Goal: Find specific page/section: Find specific page/section

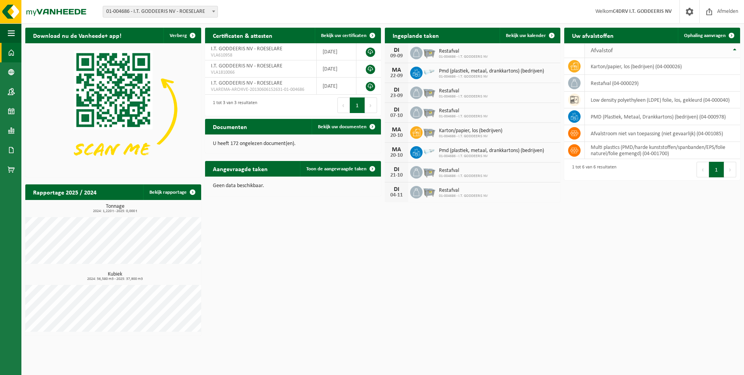
click at [737, 49] on th "Afvalstof" at bounding box center [662, 50] width 155 height 15
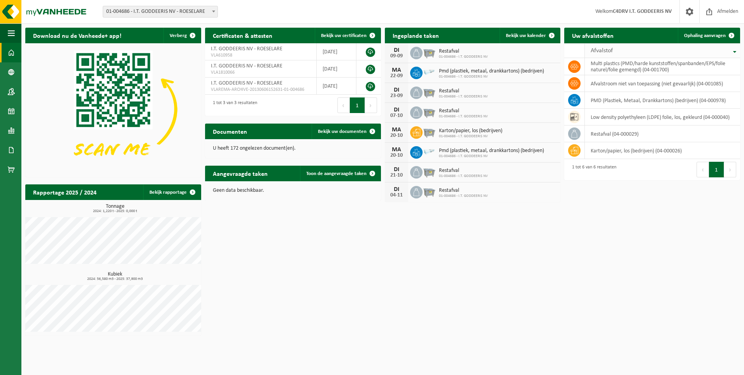
click at [735, 53] on th "Afvalstof" at bounding box center [662, 50] width 155 height 15
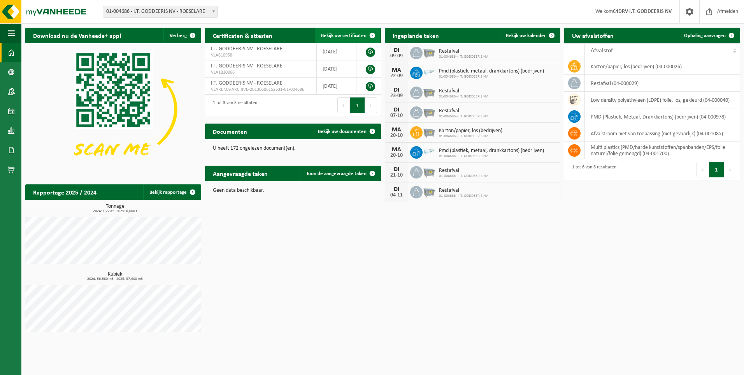
click at [335, 33] on span "Bekijk uw certificaten" at bounding box center [344, 35] width 46 height 5
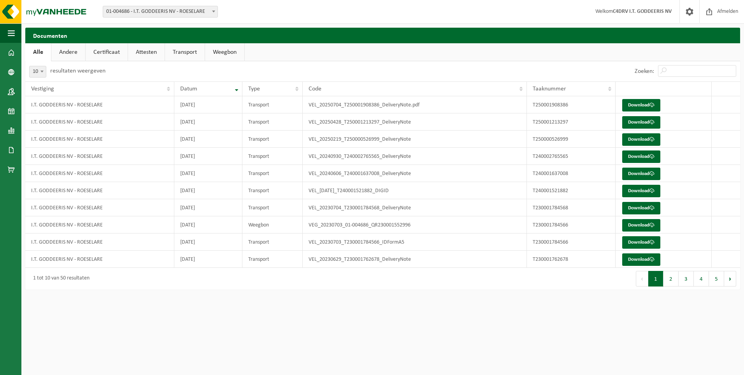
click at [65, 54] on link "Andere" at bounding box center [68, 52] width 34 height 18
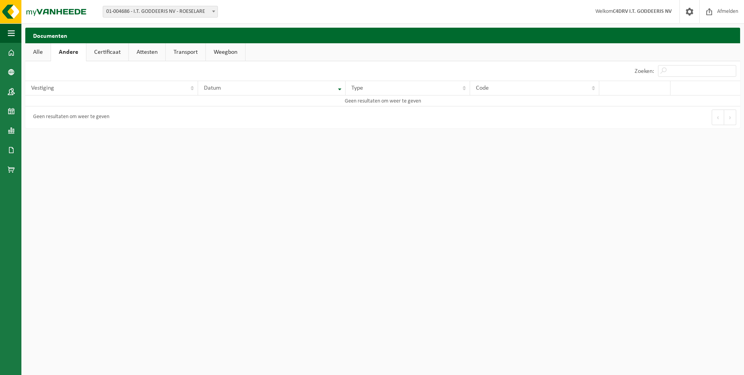
click at [101, 49] on link "Certificaat" at bounding box center [107, 52] width 42 height 18
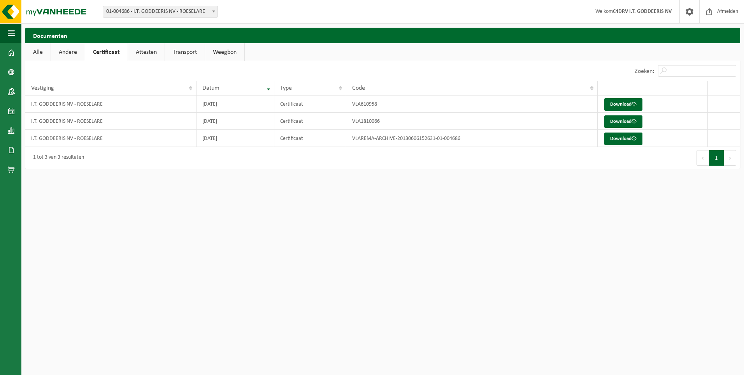
click at [146, 51] on link "Attesten" at bounding box center [146, 52] width 37 height 18
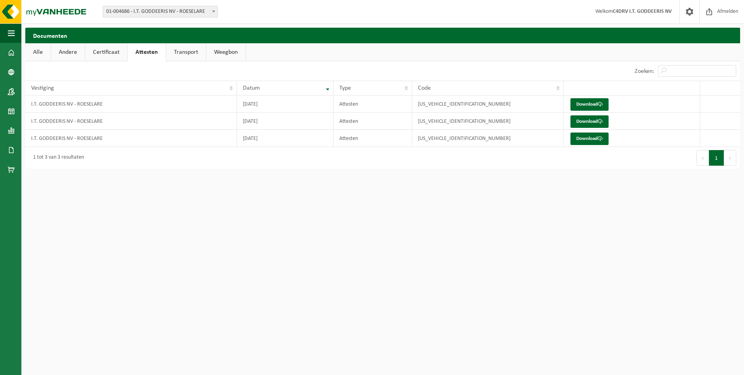
click at [202, 49] on link "Transport" at bounding box center [186, 52] width 40 height 18
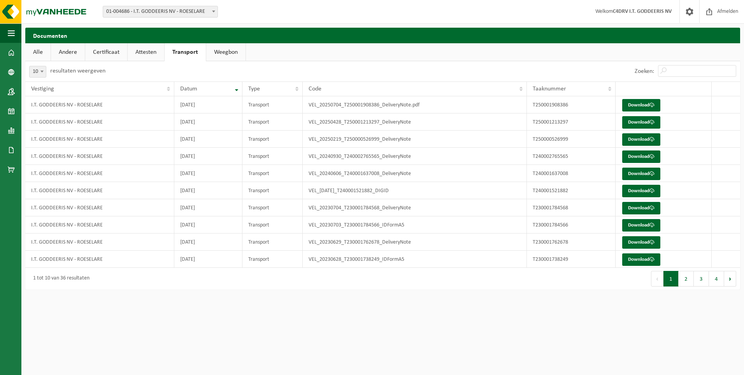
click at [222, 46] on link "Weegbon" at bounding box center [225, 52] width 39 height 18
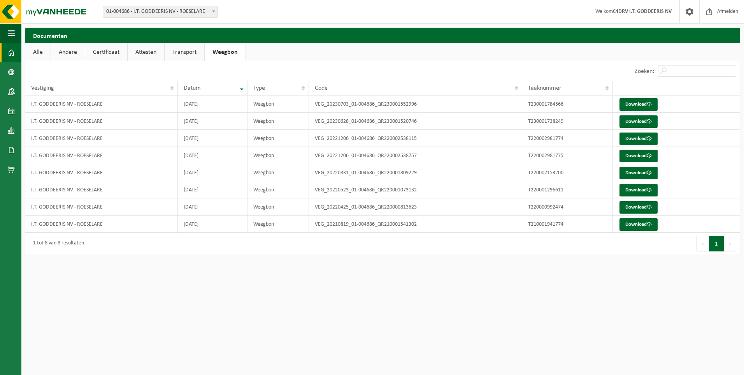
click at [14, 51] on span at bounding box center [11, 52] width 7 height 19
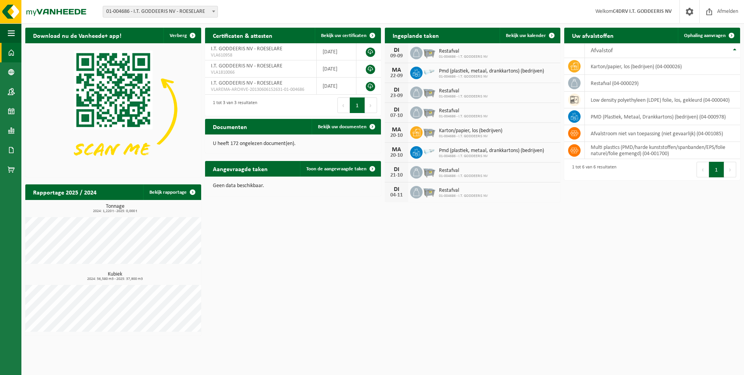
click at [0, 54] on link "Dashboard" at bounding box center [10, 52] width 21 height 19
click at [726, 7] on span "Afmelden" at bounding box center [728, 11] width 25 height 23
